Goal: Task Accomplishment & Management: Complete application form

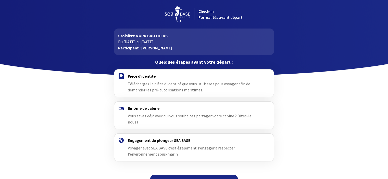
scroll to position [4, 0]
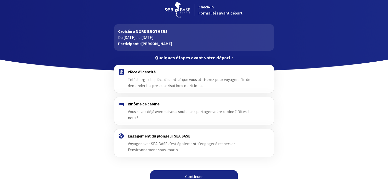
click at [193, 171] on link "Continuer" at bounding box center [193, 177] width 87 height 12
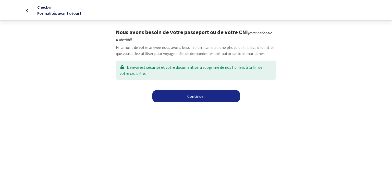
click at [204, 96] on link "Continuer" at bounding box center [195, 96] width 87 height 12
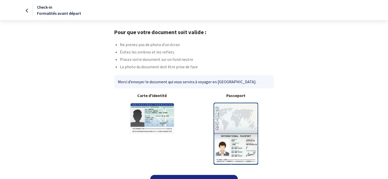
click at [241, 122] on img at bounding box center [235, 134] width 45 height 62
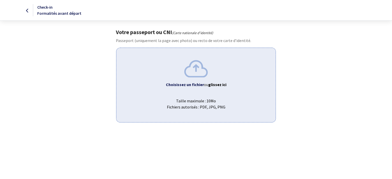
click at [196, 68] on img at bounding box center [195, 68] width 23 height 17
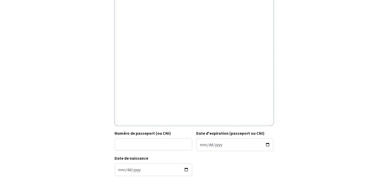
scroll to position [153, 0]
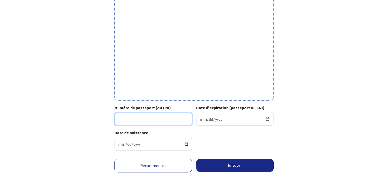
click at [149, 118] on input "Numéro de passeport (ou CNI)" at bounding box center [152, 119] width 77 height 12
click at [157, 120] on input "Numéro de passeport (ou CNI)" at bounding box center [152, 119] width 77 height 12
type input "23KI05986"
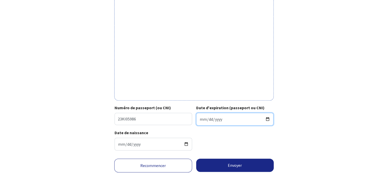
click at [199, 119] on input "Date d'expiration (passeport ou CNI)" at bounding box center [234, 119] width 77 height 13
type input "2033-10-23"
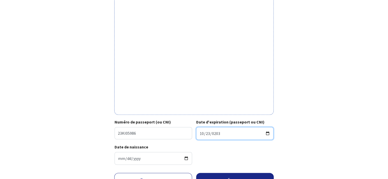
scroll to position [164, 0]
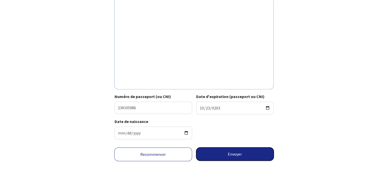
click at [236, 155] on button "Envoyer" at bounding box center [235, 154] width 78 height 13
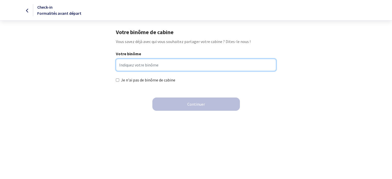
click at [136, 66] on input "Votre binôme" at bounding box center [196, 65] width 160 height 12
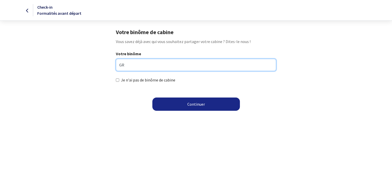
type input "G"
type input "[PERSON_NAME]"
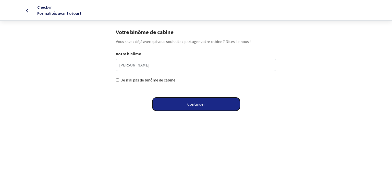
click at [193, 105] on button "Continuer" at bounding box center [195, 104] width 87 height 13
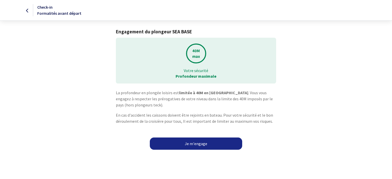
click at [204, 145] on link "Je m'engage" at bounding box center [196, 144] width 92 height 12
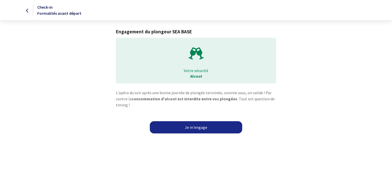
click at [200, 127] on link "Je m'engage" at bounding box center [196, 127] width 92 height 12
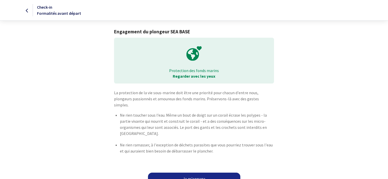
scroll to position [3, 0]
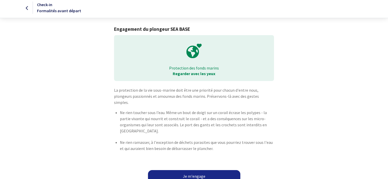
click at [185, 170] on link "Je m'engage" at bounding box center [194, 176] width 92 height 12
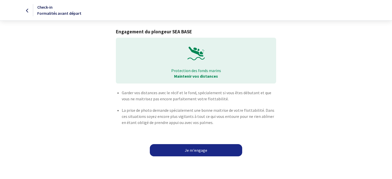
click at [198, 151] on link "Je m'engage" at bounding box center [196, 150] width 92 height 12
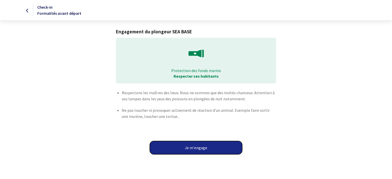
click at [198, 149] on button "Je m'engage" at bounding box center [196, 147] width 92 height 13
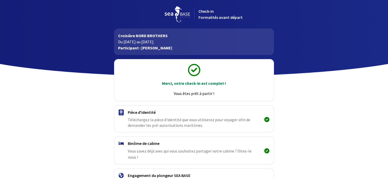
scroll to position [40, 0]
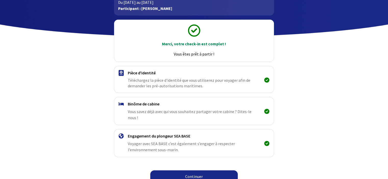
click at [196, 171] on link "Continuer" at bounding box center [193, 177] width 87 height 12
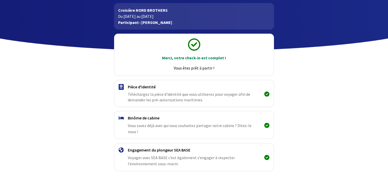
scroll to position [40, 0]
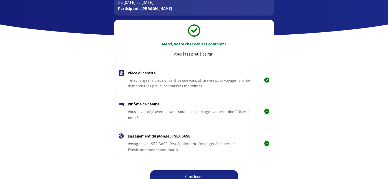
click at [192, 171] on link "Continuer" at bounding box center [193, 177] width 87 height 12
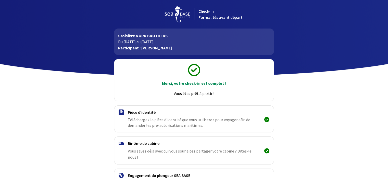
scroll to position [40, 0]
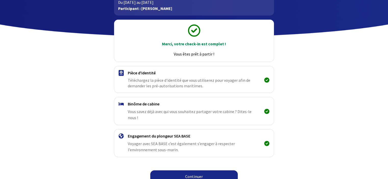
click at [213, 171] on link "Continuer" at bounding box center [193, 177] width 87 height 12
